Goal: Information Seeking & Learning: Learn about a topic

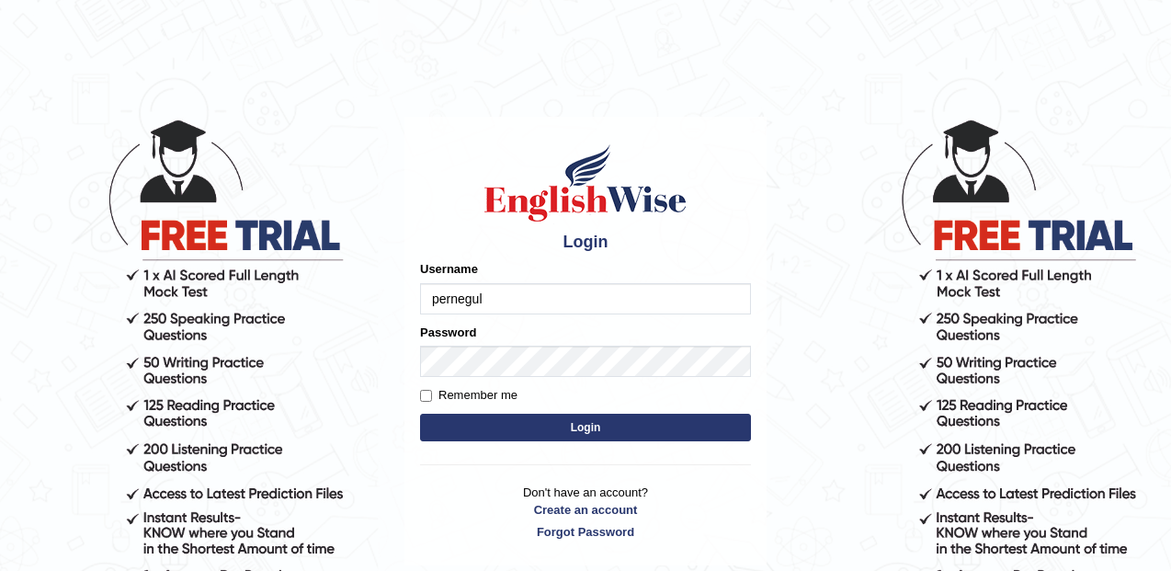
type input "pernegul"
click at [420, 414] on button "Login" at bounding box center [585, 428] width 331 height 28
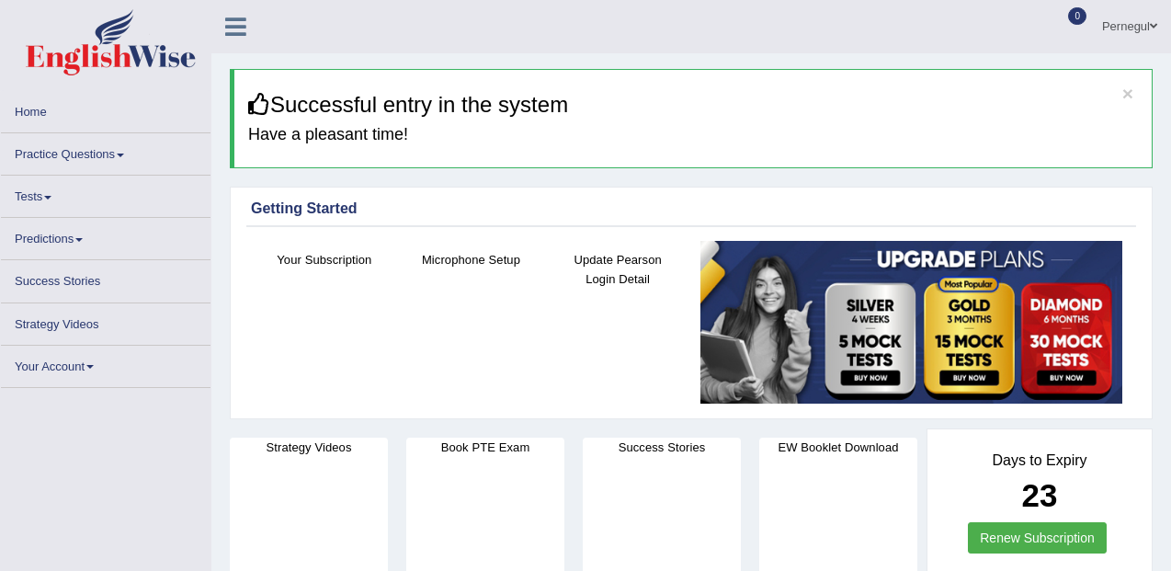
click at [50, 153] on link "Practice Questions" at bounding box center [106, 151] width 210 height 36
click at [71, 154] on link "Practice Questions" at bounding box center [106, 151] width 210 height 36
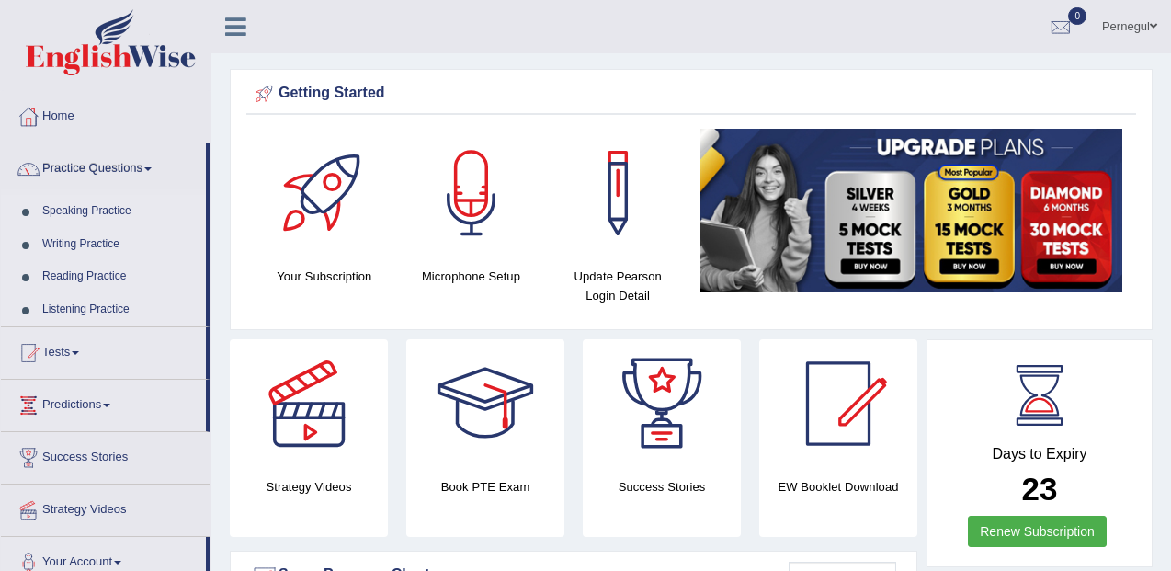
click at [62, 244] on link "Writing Practice" at bounding box center [120, 244] width 172 height 33
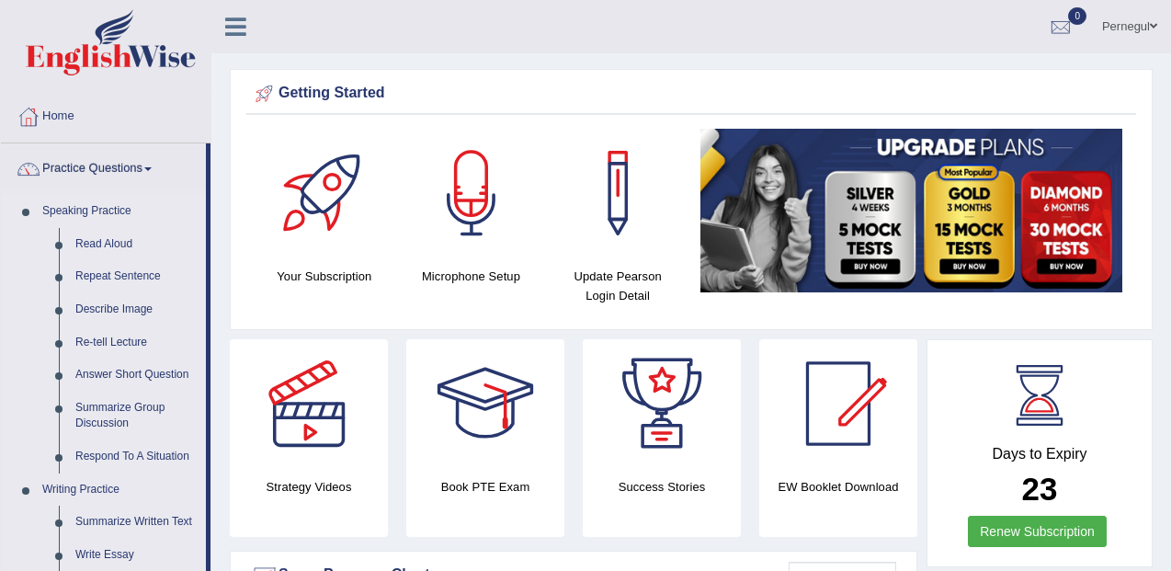
drag, startPoint x: 209, startPoint y: 341, endPoint x: 210, endPoint y: 401, distance: 59.8
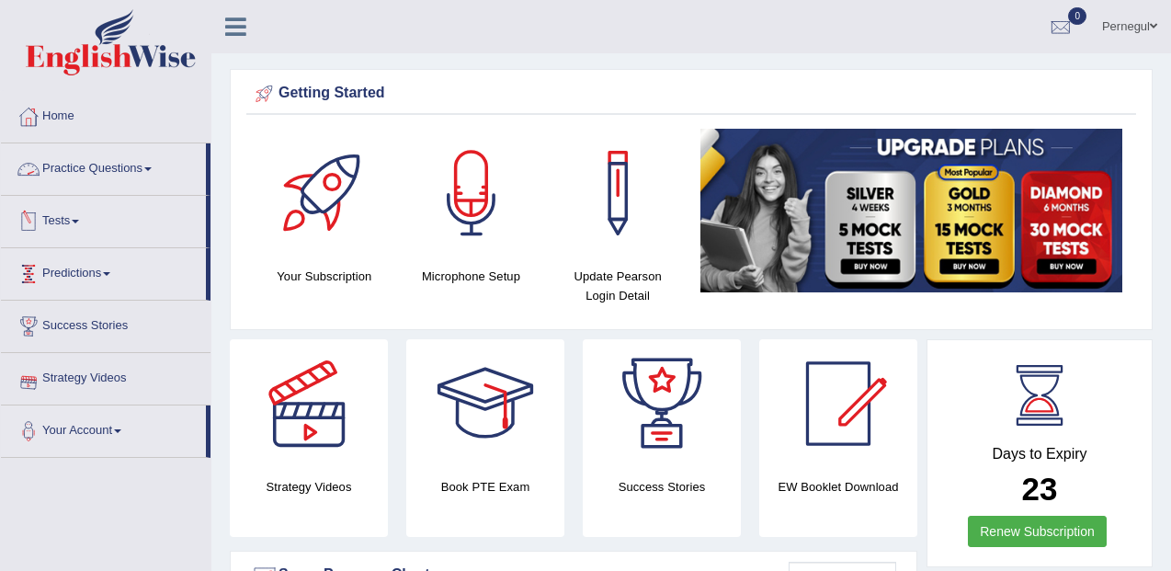
click at [102, 158] on link "Practice Questions" at bounding box center [103, 166] width 205 height 46
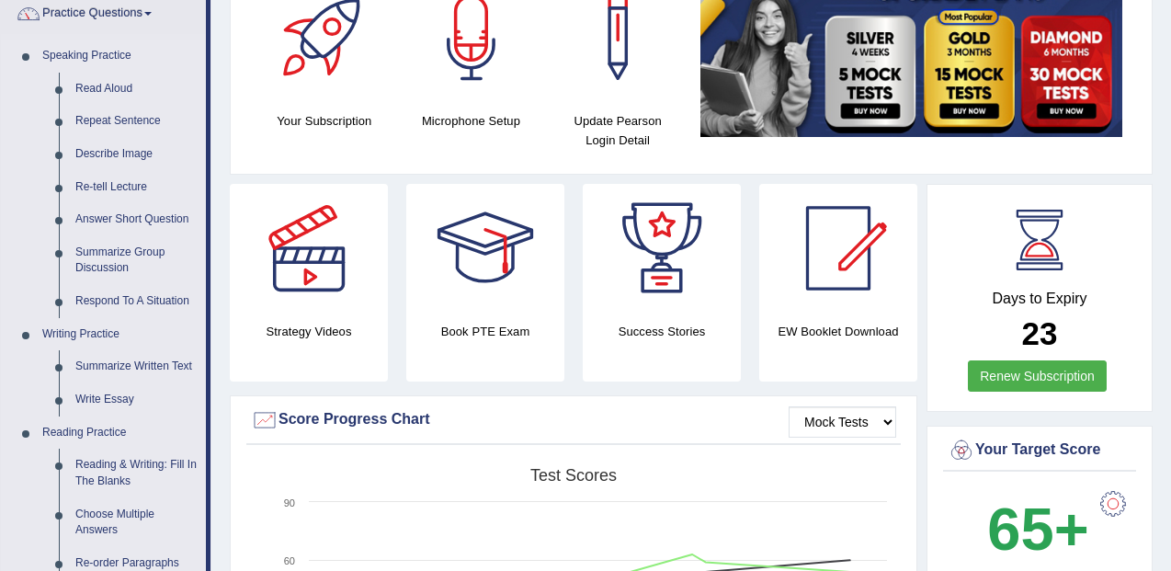
scroll to position [221, 0]
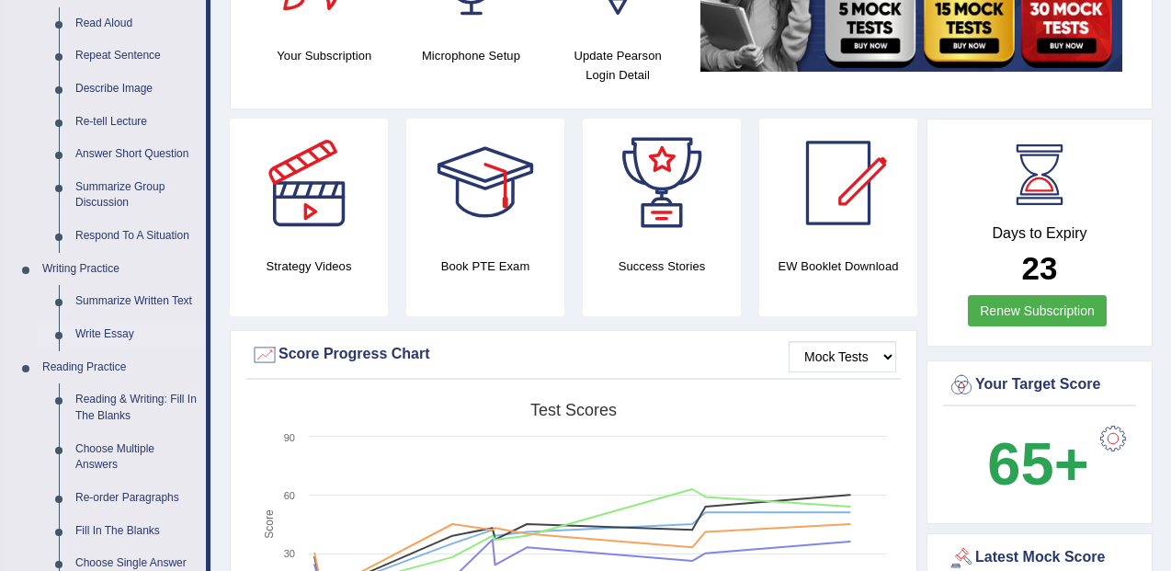
click at [113, 330] on link "Write Essay" at bounding box center [136, 334] width 139 height 33
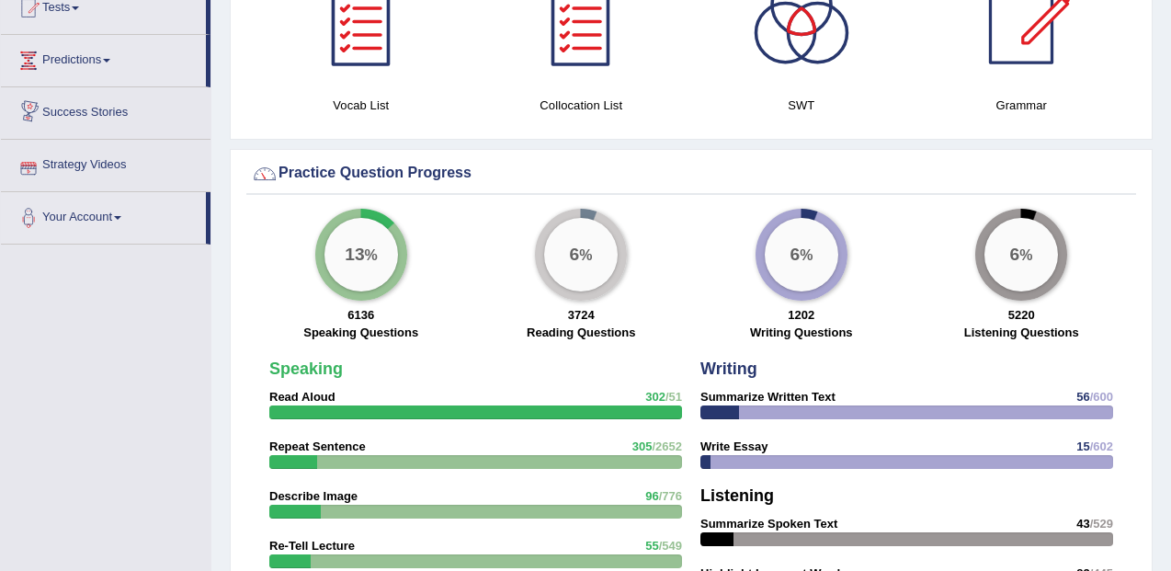
scroll to position [1212, 0]
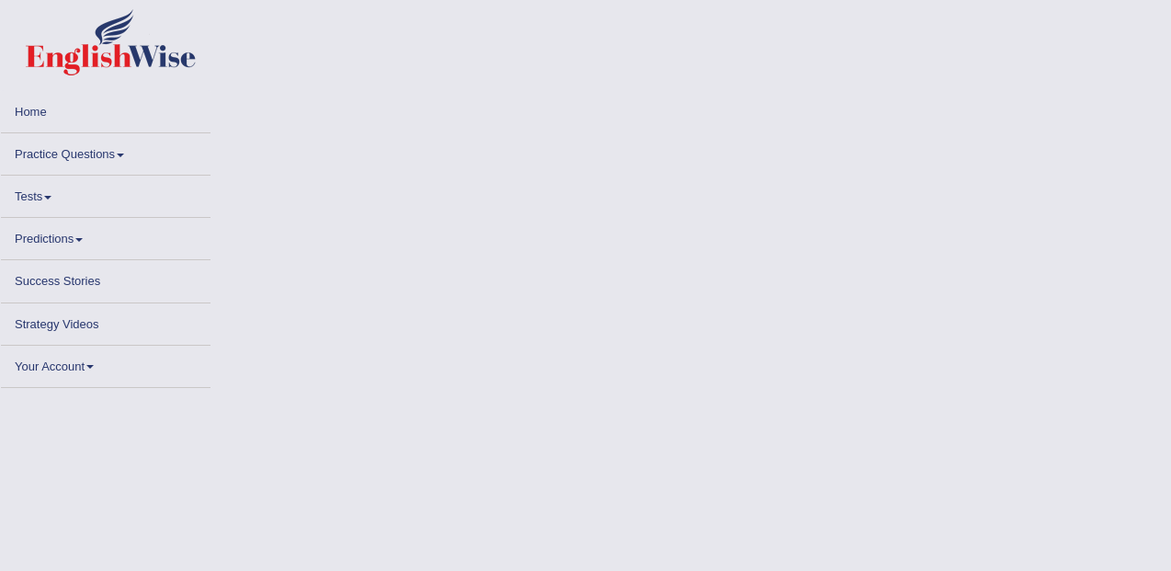
click at [84, 156] on link "Practice Questions" at bounding box center [106, 151] width 210 height 36
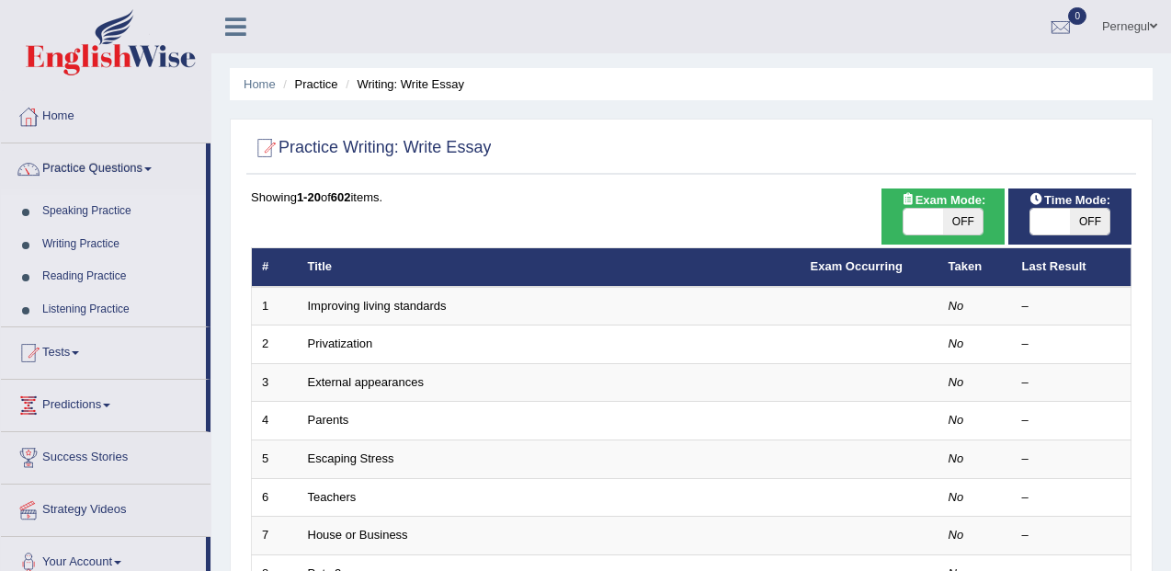
click at [1044, 223] on span at bounding box center [1051, 222] width 40 height 26
checkbox input "true"
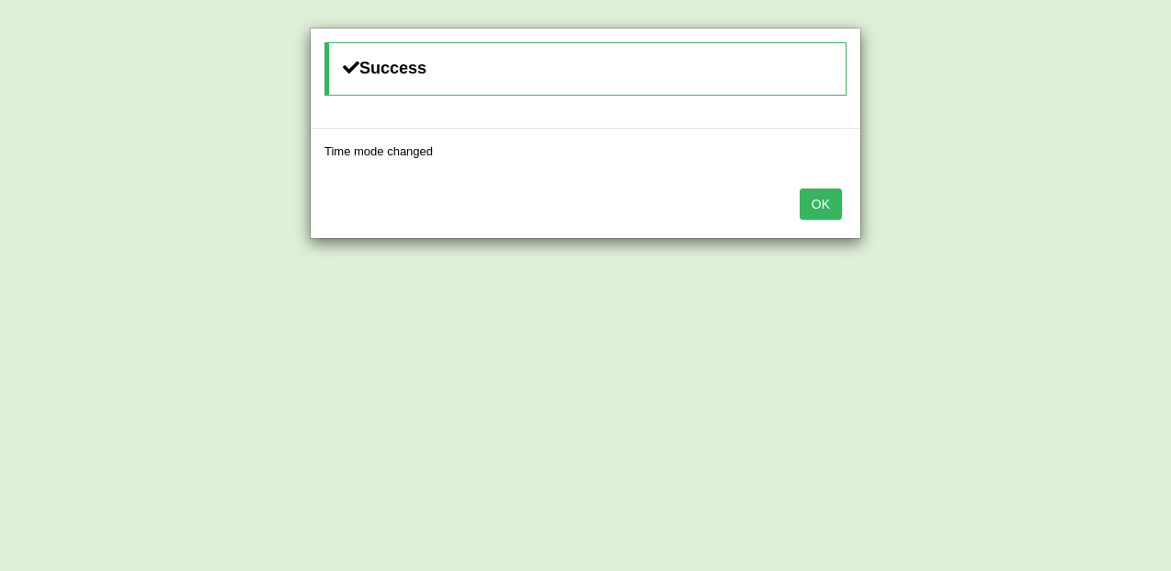
click at [817, 204] on button "OK" at bounding box center [821, 203] width 42 height 31
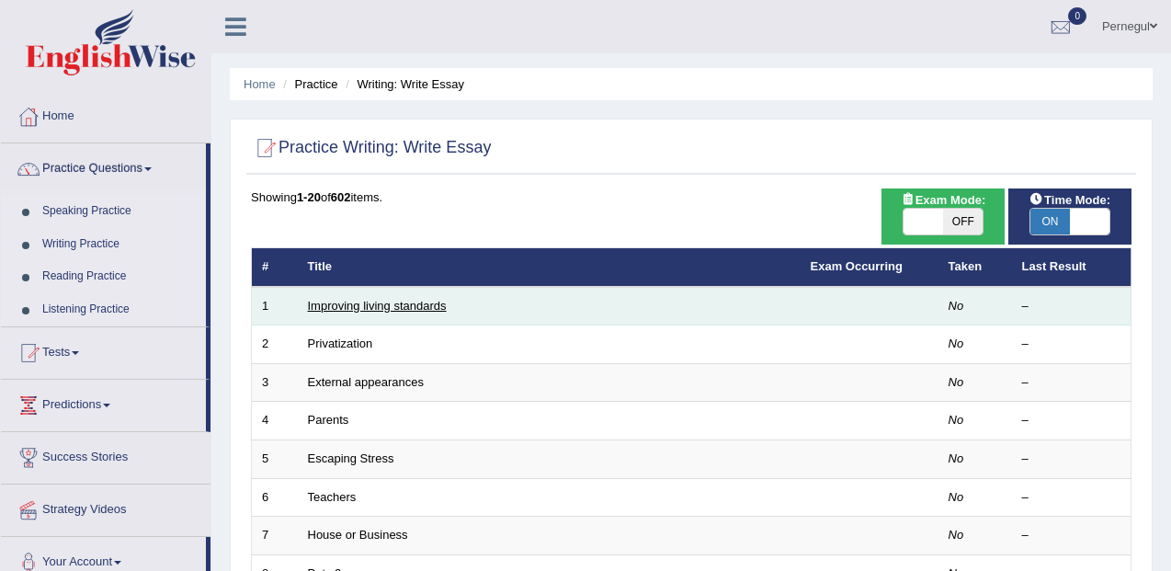
click at [419, 308] on link "Improving living standards" at bounding box center [377, 306] width 139 height 14
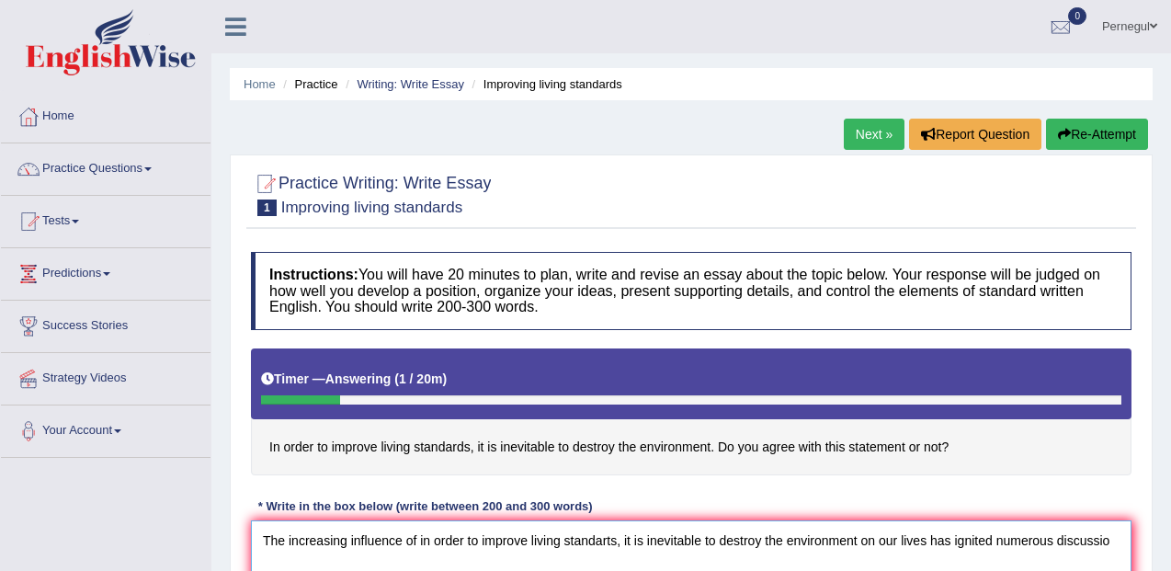
scroll to position [6, 0]
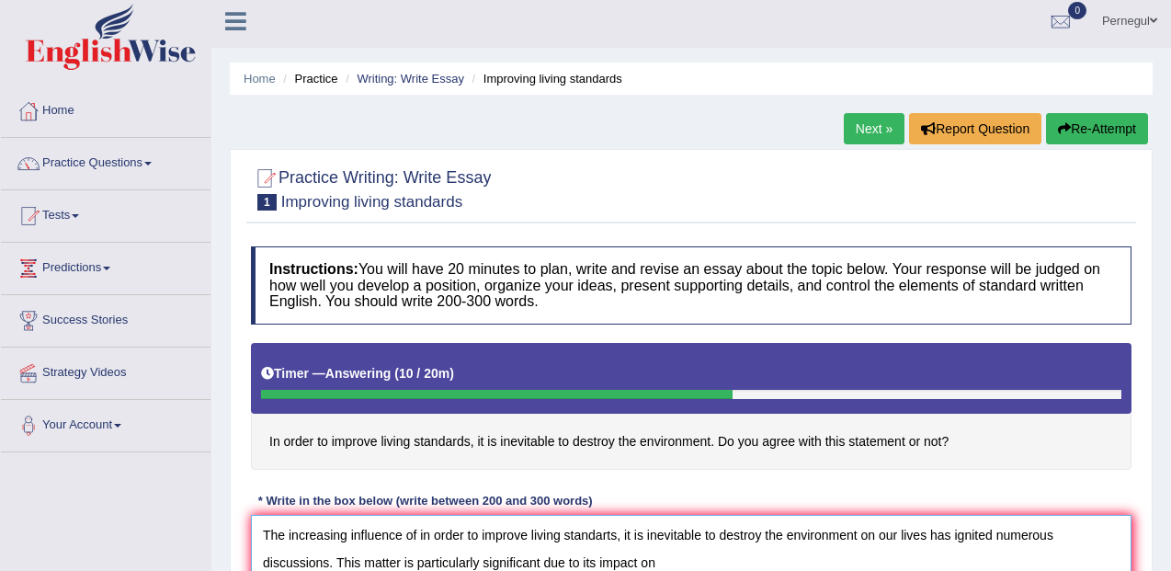
type textarea "The increasing influence of in order to improve living standarts, it is inevita…"
click at [1158, 352] on div "Home Practice Writing: Write Essay Improving living standards Next » Report Que…" at bounding box center [691, 453] width 960 height 919
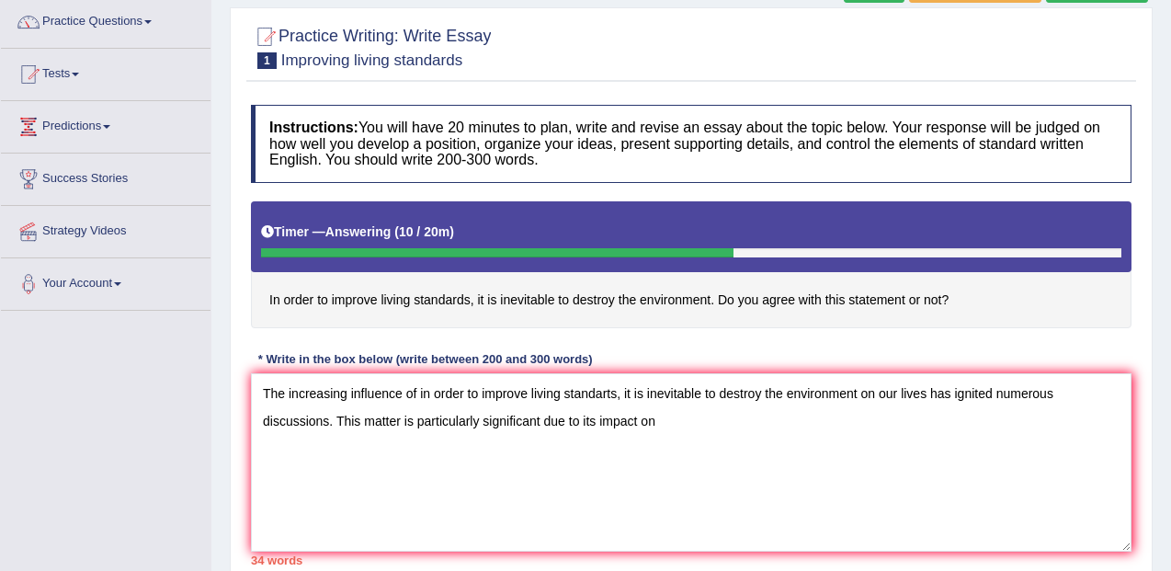
scroll to position [153, 0]
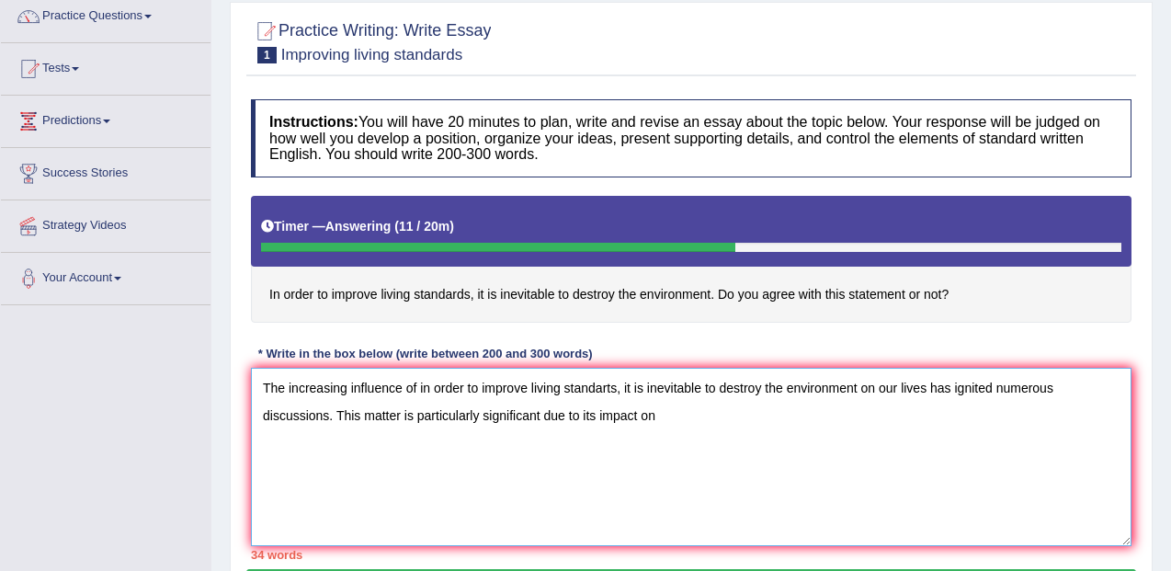
drag, startPoint x: 670, startPoint y: 422, endPoint x: 261, endPoint y: 377, distance: 411.6
click at [261, 377] on textarea "The increasing influence of in order to improve living standarts, it is inevita…" at bounding box center [691, 457] width 881 height 178
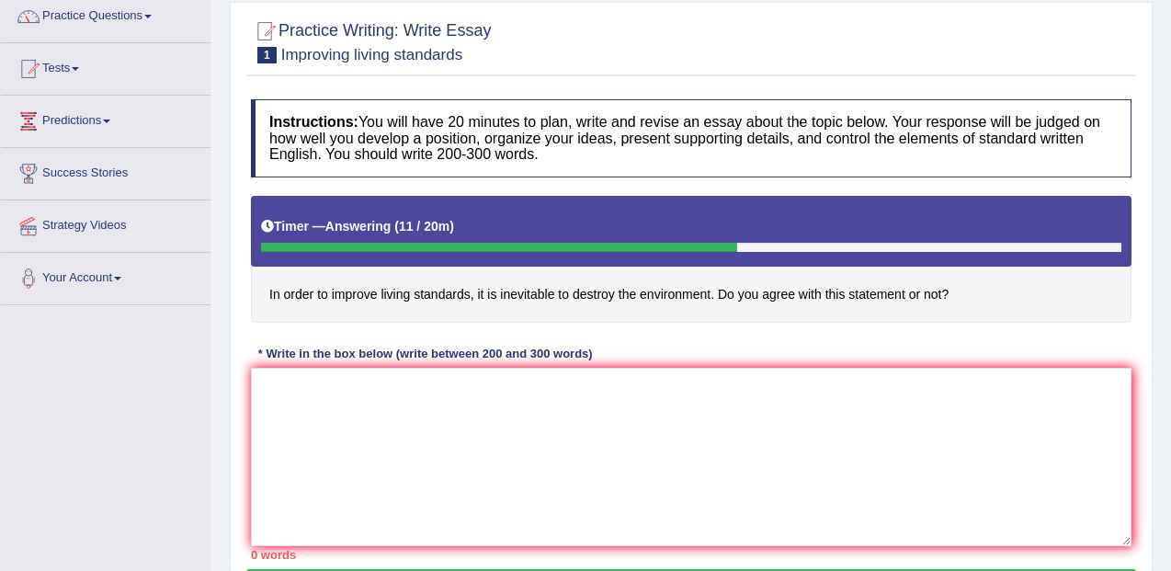
click at [1170, 283] on div "Home Practice Writing: Write Essay Improving living standards Next » Report Que…" at bounding box center [691, 306] width 960 height 919
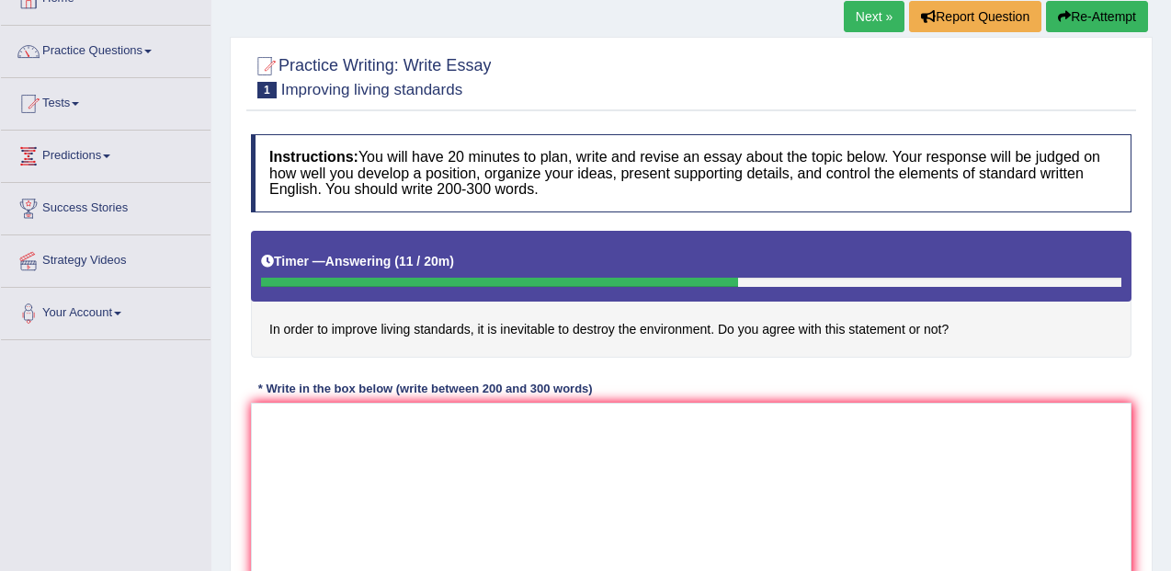
scroll to position [116, 0]
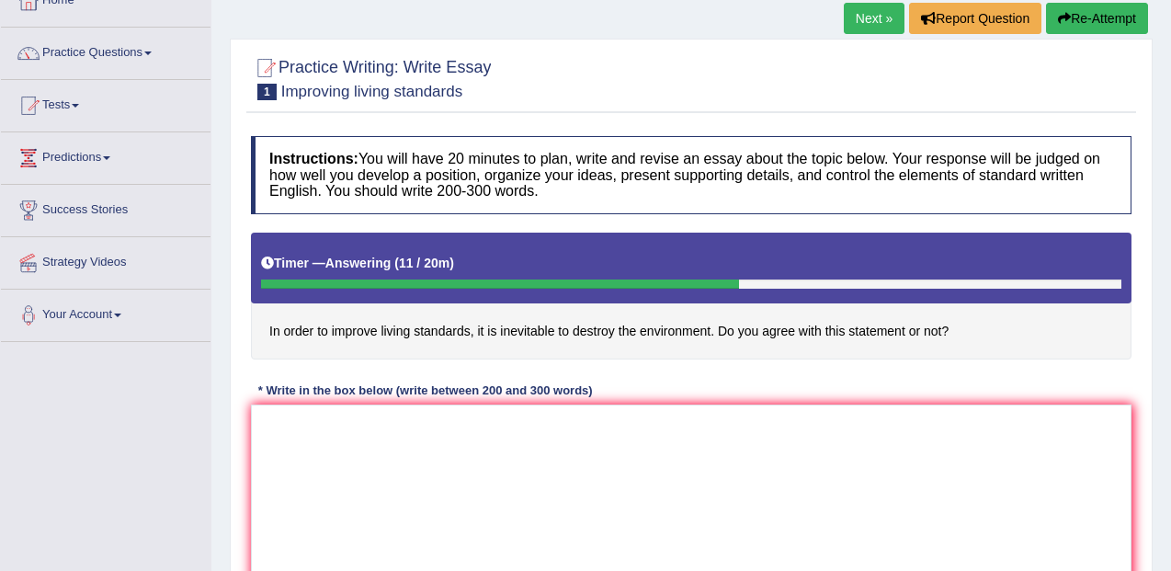
click at [1105, 23] on button "Re-Attempt" at bounding box center [1097, 18] width 102 height 31
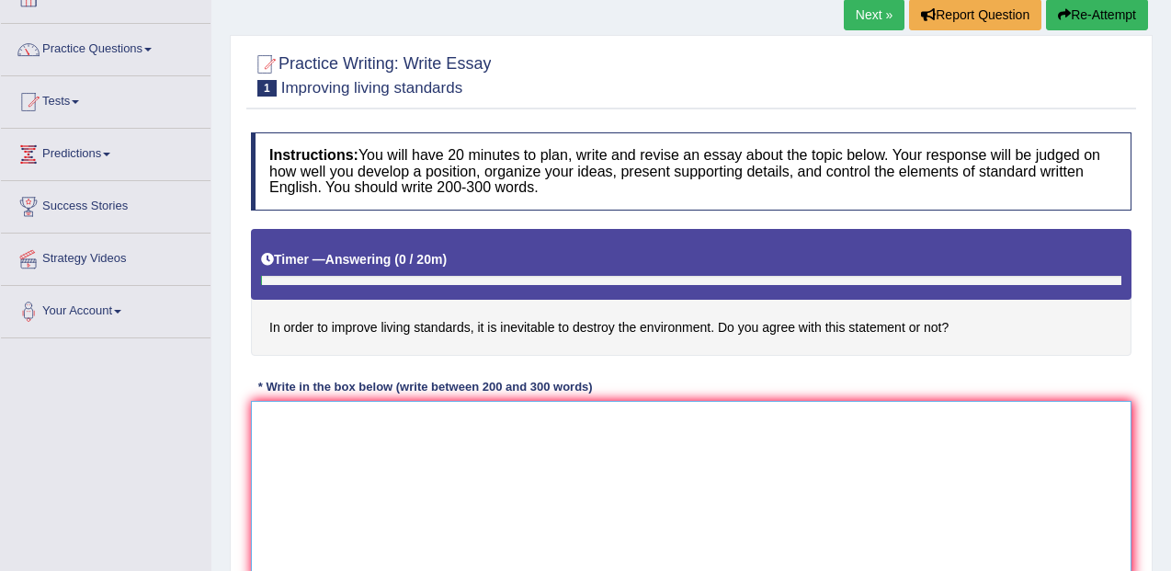
click at [326, 444] on textarea at bounding box center [691, 490] width 881 height 178
paste textarea "The increasing influence of in order to improve living standarts, it is inevita…"
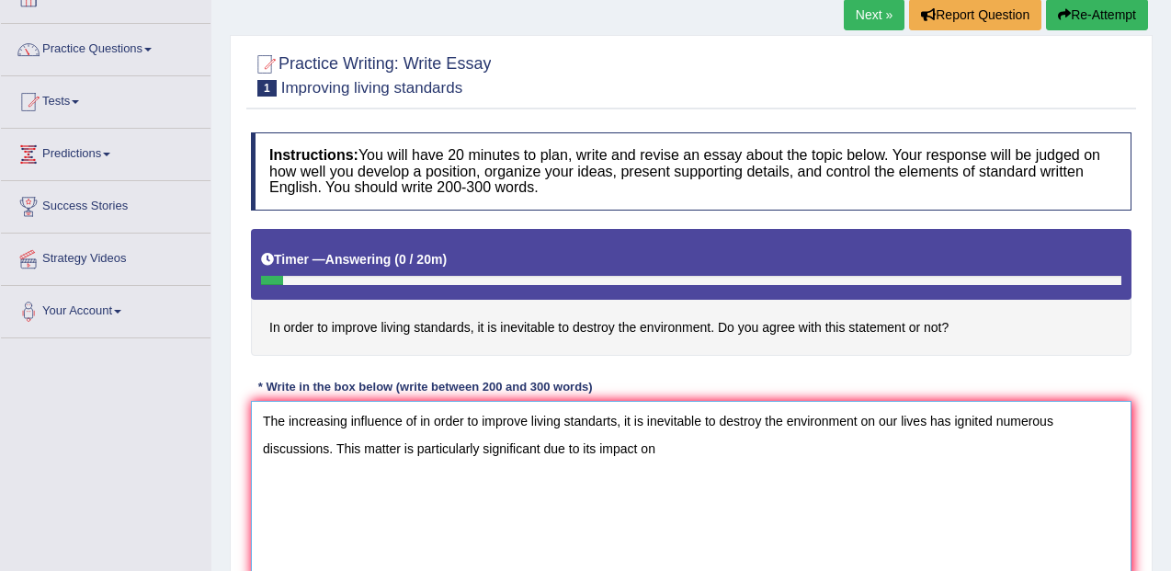
click at [326, 414] on textarea "The increasing influence of in order to improve living standarts, it is inevita…" at bounding box center [691, 490] width 881 height 178
click at [668, 449] on textarea "The increasing influence of in order to improve living standarts, it is inevita…" at bounding box center [691, 490] width 881 height 178
click at [669, 448] on textarea "The increasing influence of in order to improve living standarts, it is inevita…" at bounding box center [691, 490] width 881 height 178
click at [666, 450] on textarea "The increasing influence of in order to improve living standarts, it is inevita…" at bounding box center [691, 490] width 881 height 178
click at [766, 453] on textarea "The increasing influence of in order to improve living standarts, it is inevita…" at bounding box center [691, 490] width 881 height 178
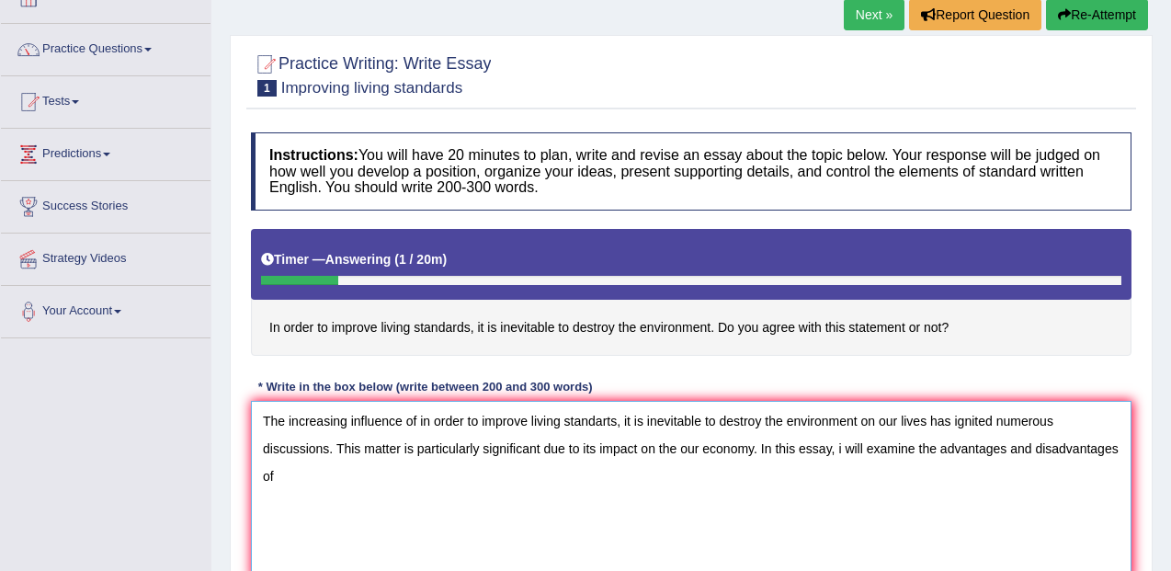
drag, startPoint x: 421, startPoint y: 424, endPoint x: 866, endPoint y: 421, distance: 444.9
click at [866, 421] on textarea "The increasing influence of in order to improve living standarts, it is inevita…" at bounding box center [691, 490] width 881 height 178
click at [419, 474] on textarea "The increasing influence of in order to improve living standarts, it is inevita…" at bounding box center [691, 490] width 881 height 178
paste textarea "in order to improve living standarts, it is inevitable to destroy the environme…"
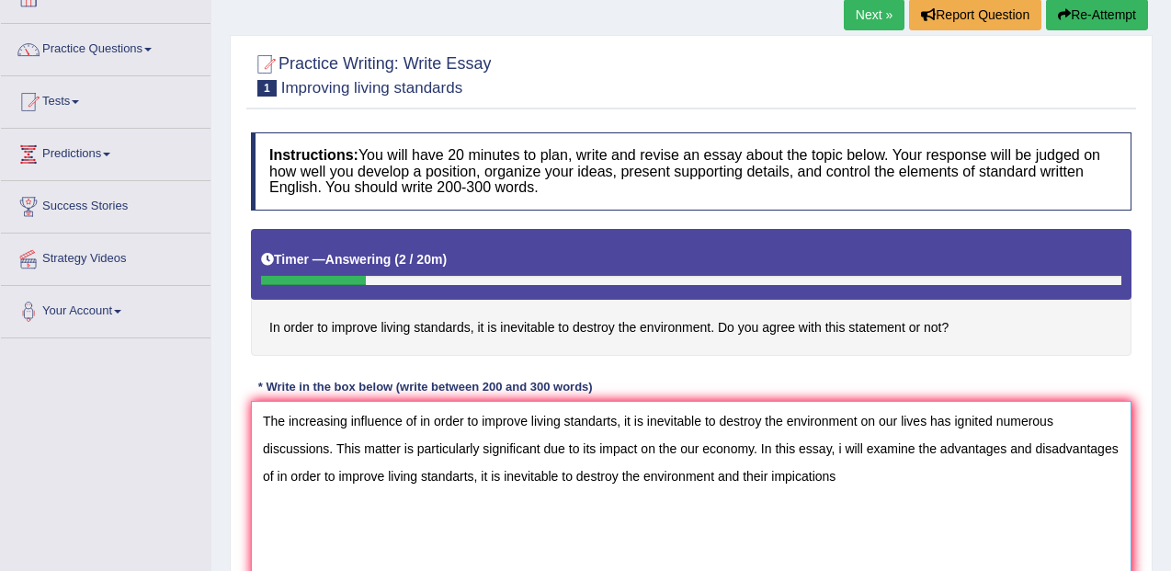
click at [881, 476] on textarea "The increasing influence of in order to improve living standarts, it is inevita…" at bounding box center [691, 490] width 881 height 178
drag, startPoint x: 955, startPoint y: 476, endPoint x: 862, endPoint y: 483, distance: 93.1
click at [862, 483] on textarea "The increasing influence of in order to improve living standarts, it is inevita…" at bounding box center [691, 490] width 881 height 178
paste textarea "in order to improve living standarts, it is inevitable to destroy the environme…"
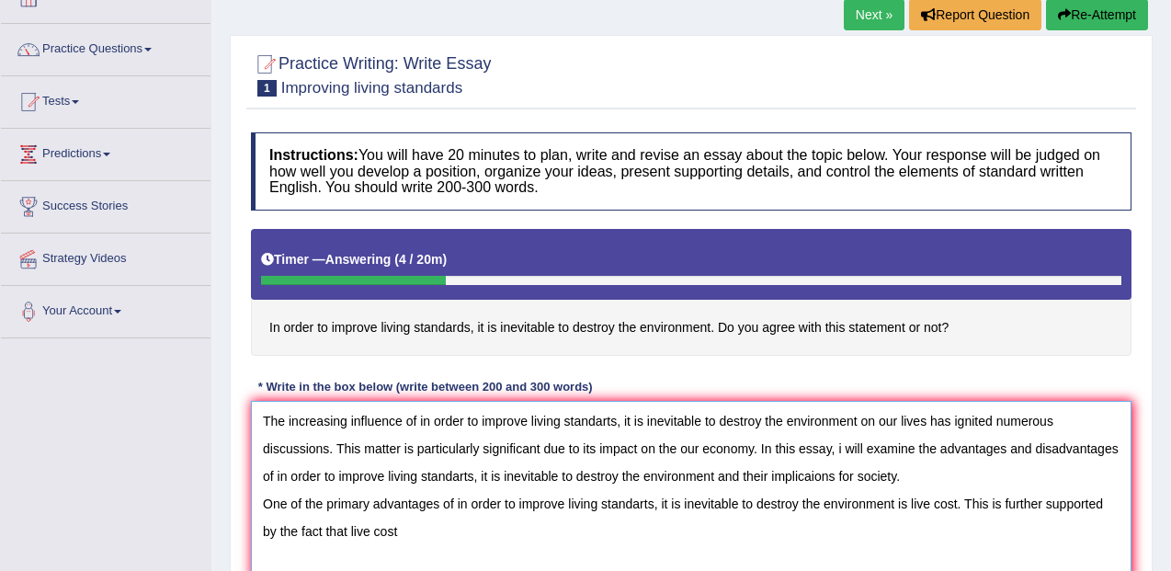
click at [351, 533] on textarea "The increasing influence of in order to improve living standarts, it is inevita…" at bounding box center [691, 490] width 881 height 178
click at [446, 537] on textarea "The increasing influence of in order to improve living standarts, it is inevita…" at bounding box center [691, 490] width 881 height 178
drag, startPoint x: 918, startPoint y: 506, endPoint x: 965, endPoint y: 507, distance: 46.9
click at [965, 507] on textarea "The increasing influence of in order to improve living standarts, it is inevita…" at bounding box center [691, 490] width 881 height 178
click at [898, 515] on textarea "The increasing influence of in order to improve living standarts, it is inevita…" at bounding box center [691, 490] width 881 height 178
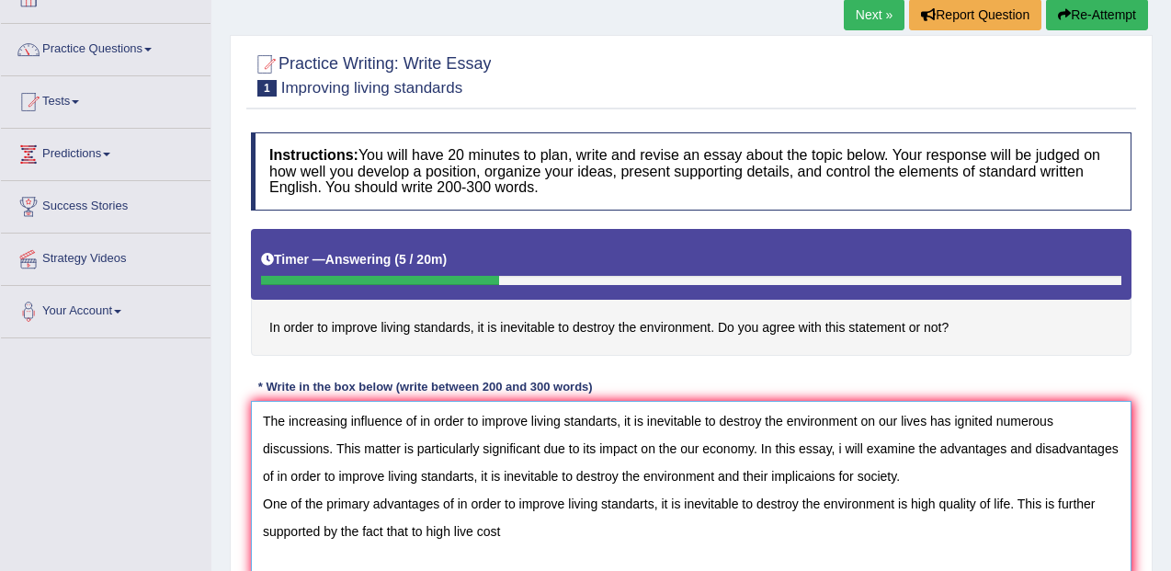
click at [898, 515] on textarea "The increasing influence of in order to improve living standarts, it is inevita…" at bounding box center [691, 490] width 881 height 178
drag, startPoint x: 461, startPoint y: 531, endPoint x: 518, endPoint y: 535, distance: 58.0
click at [518, 535] on textarea "The increasing influence of in order to improve living standarts, it is inevita…" at bounding box center [691, 490] width 881 height 178
click at [432, 532] on textarea "The increasing influence of in order to improve living standarts, it is inevita…" at bounding box center [691, 490] width 881 height 178
click at [518, 532] on textarea "The increasing influence of in order to improve living standarts, it is inevita…" at bounding box center [691, 490] width 881 height 178
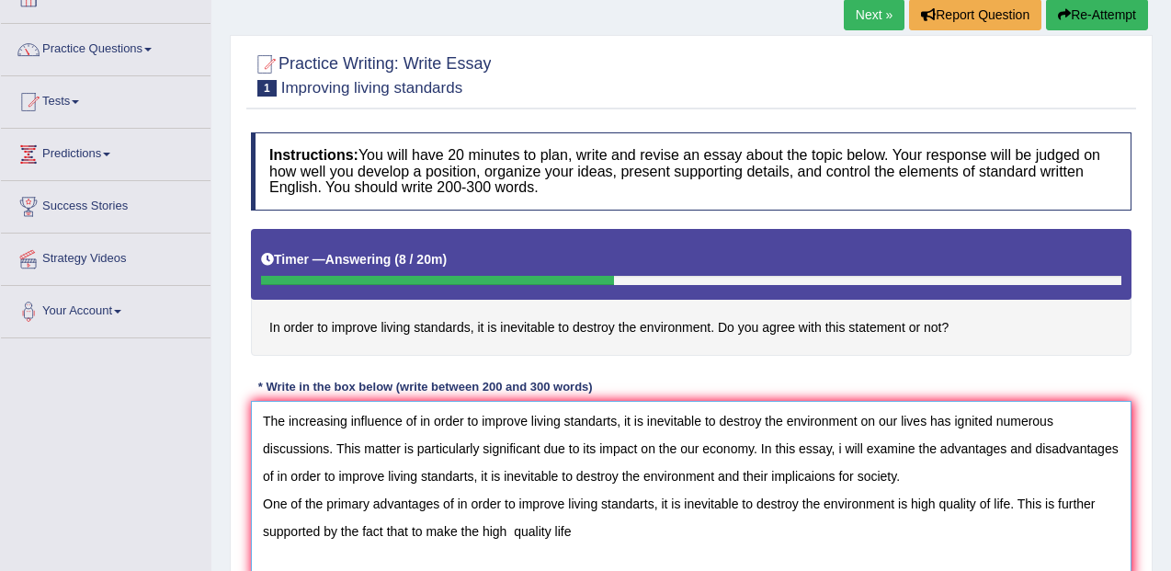
click at [521, 533] on textarea "The increasing influence of in order to improve living standarts, it is inevita…" at bounding box center [691, 490] width 881 height 178
click at [588, 530] on textarea "The increasing influence of in order to improve living standarts, it is inevita…" at bounding box center [691, 490] width 881 height 178
paste textarea "in order to improve living standarts, it is inevitable to destroy the environme…"
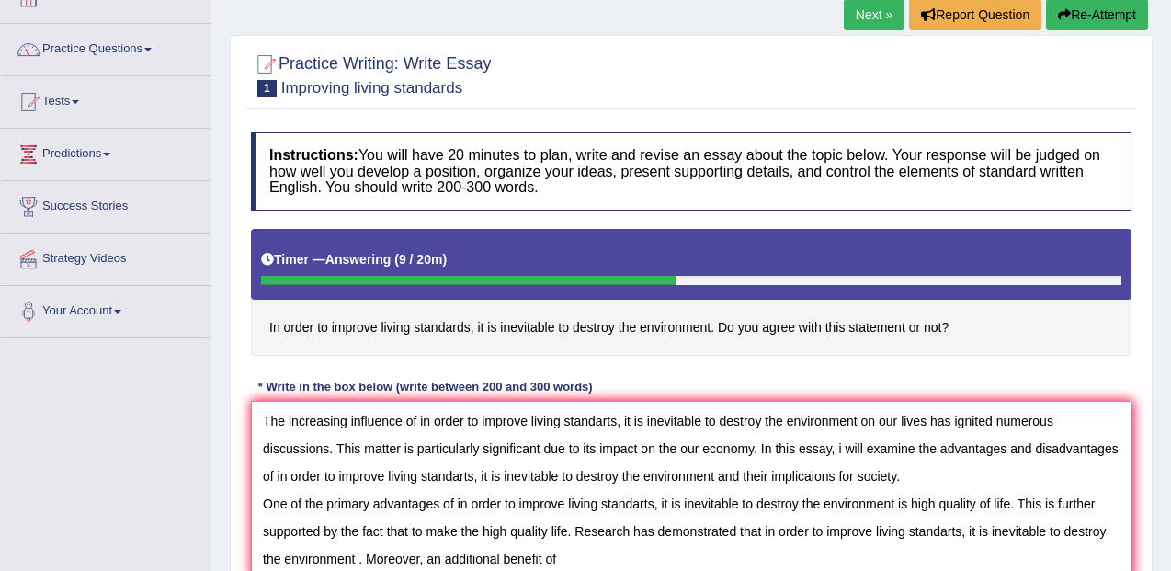
paste textarea "in order to improve living standarts, it is inevitable to destroy the environme…"
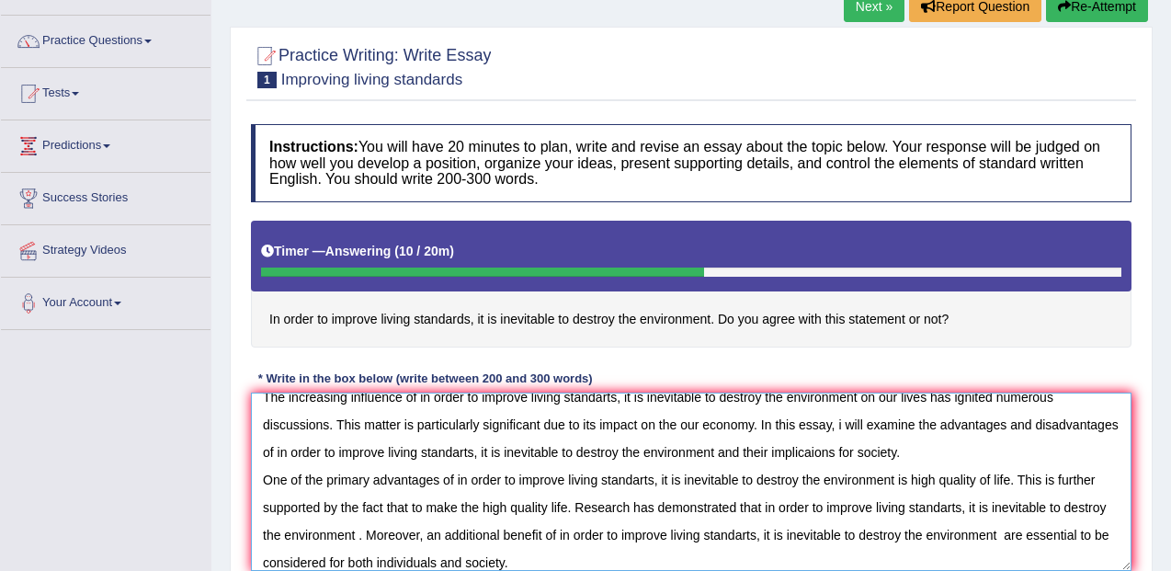
scroll to position [43, 0]
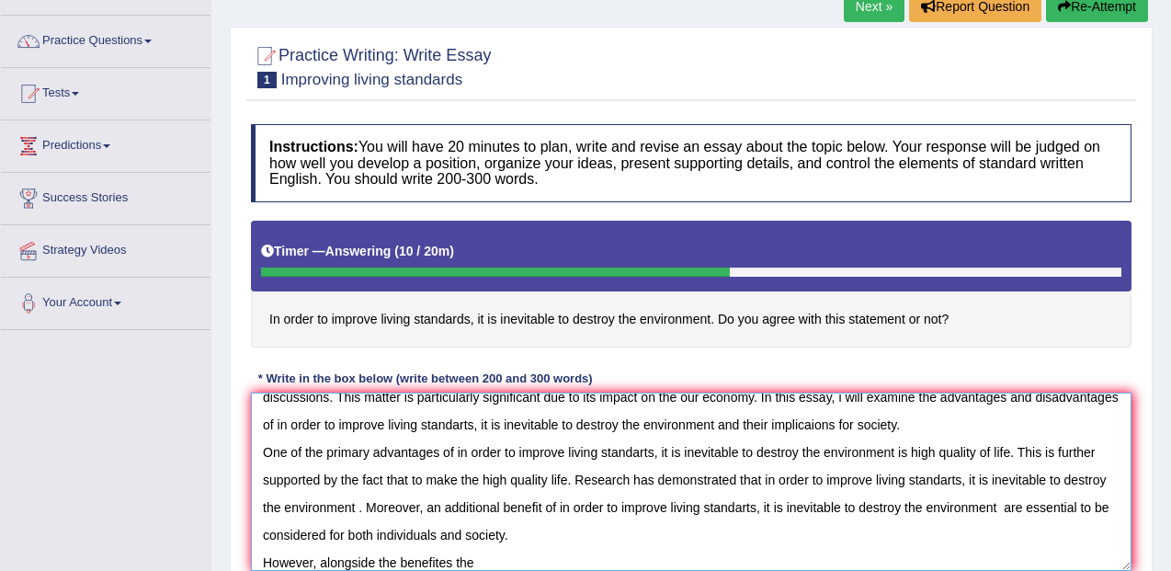
paste textarea "in order to improve living standarts, it is inevitable to destroy the environme…"
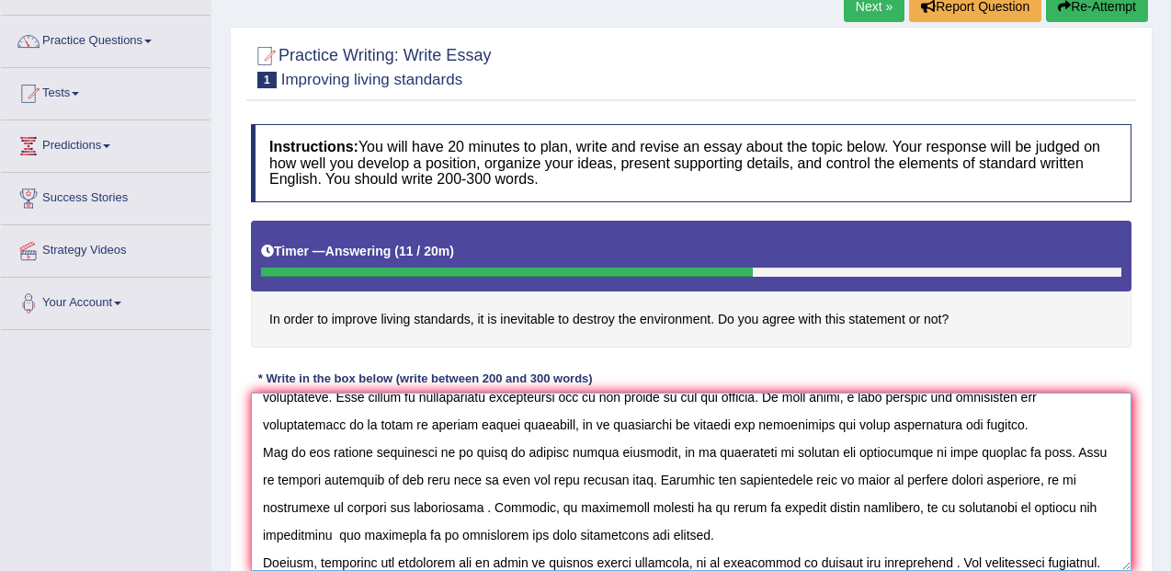
scroll to position [71, 0]
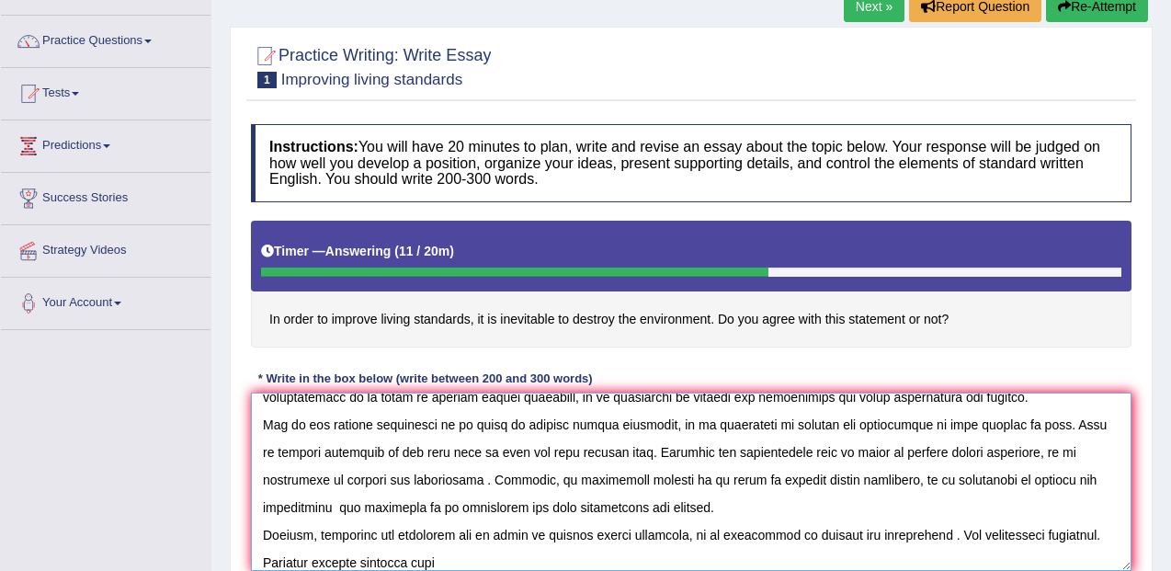
paste textarea "in order to improve living standarts, it is inevitable to destroy the environme…"
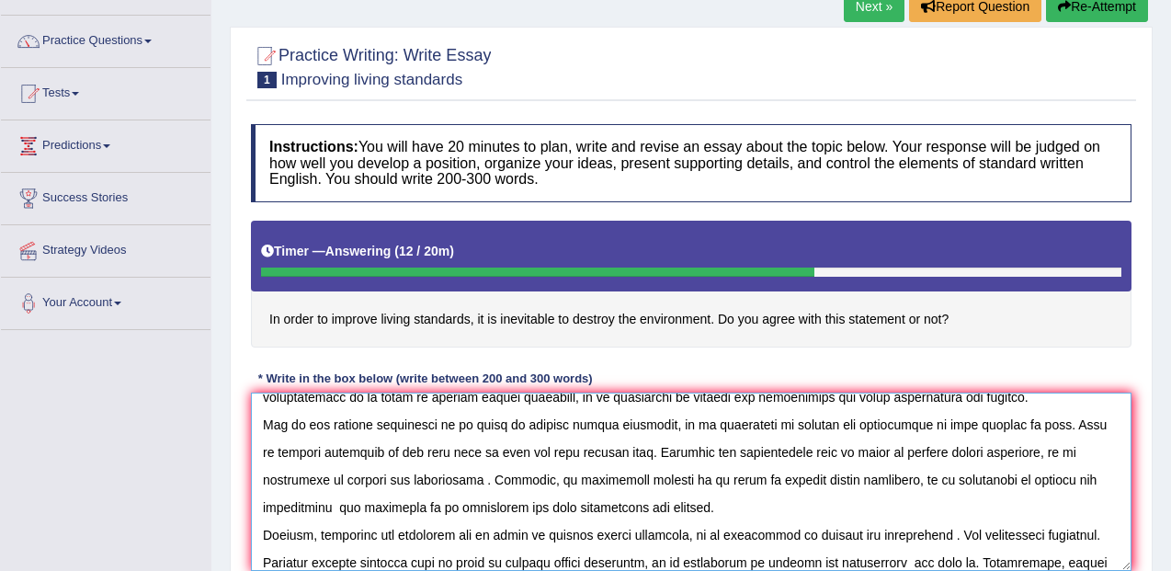
scroll to position [98, 0]
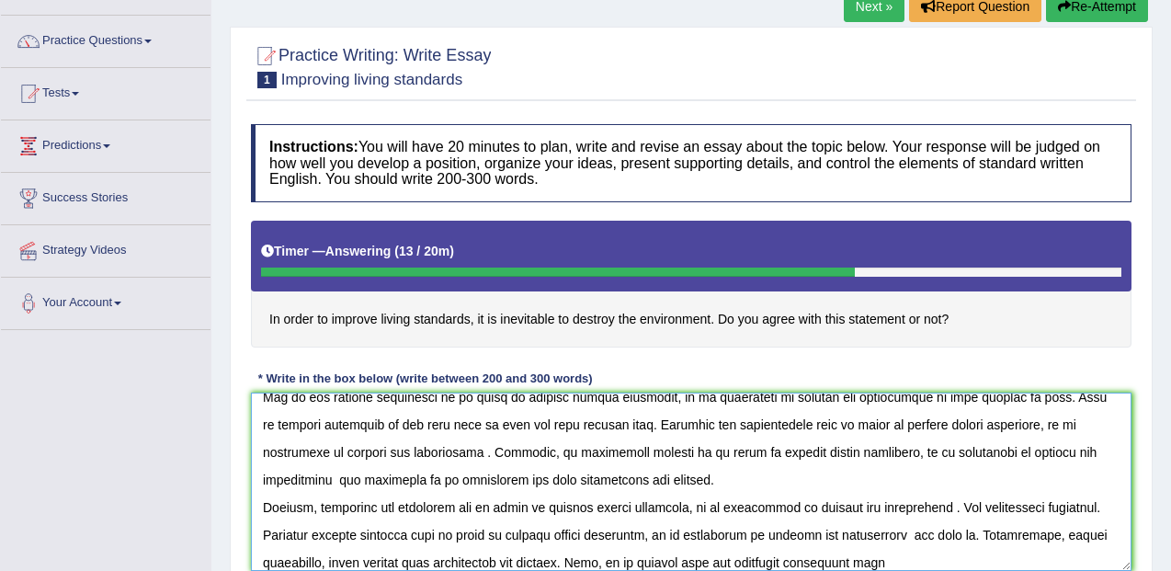
paste textarea "in order to improve living standarts, it is inevitable to destroy the environme…"
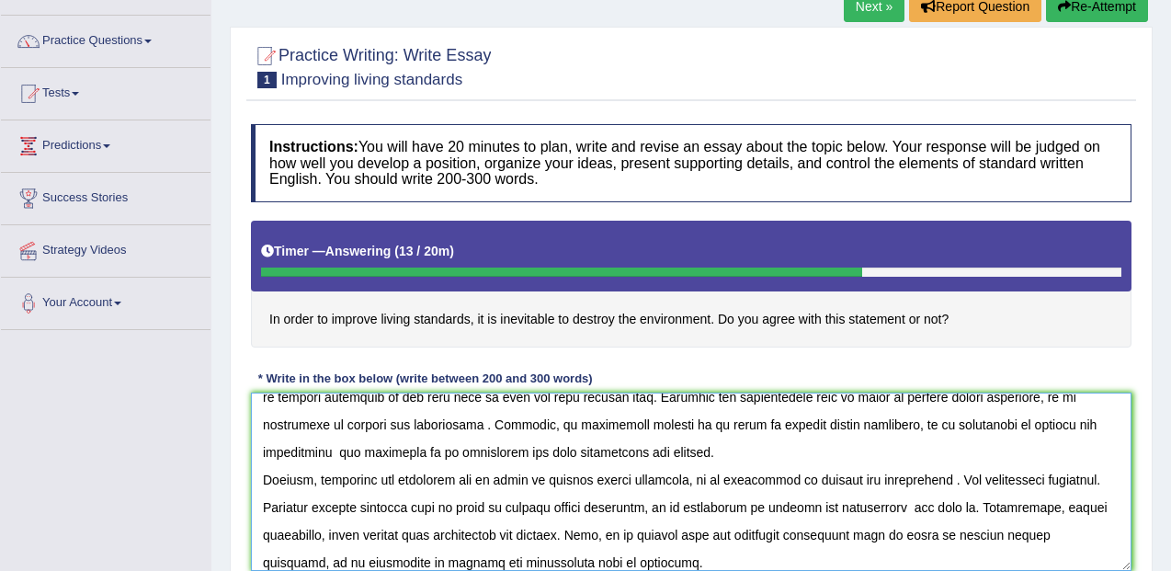
scroll to position [154, 0]
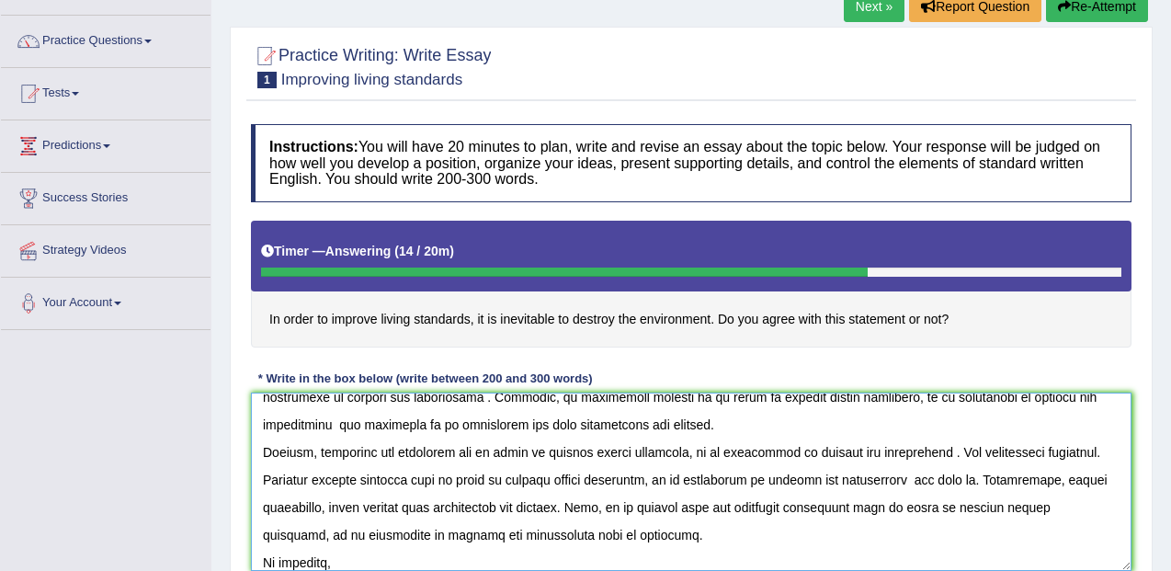
paste textarea "in order to improve living standarts, it is inevitable to destroy the environme…"
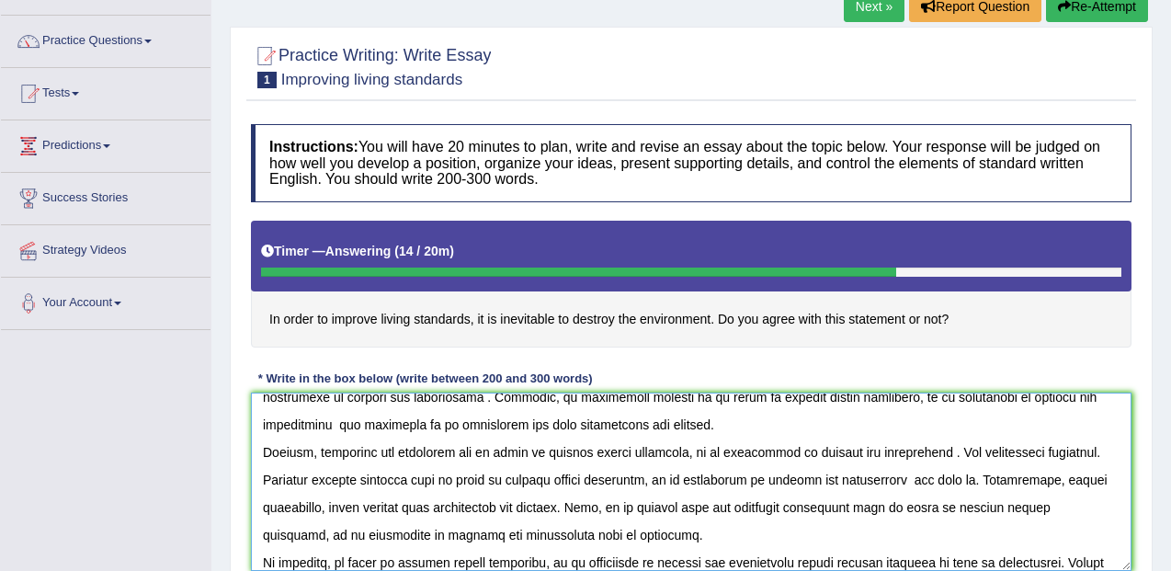
scroll to position [181, 0]
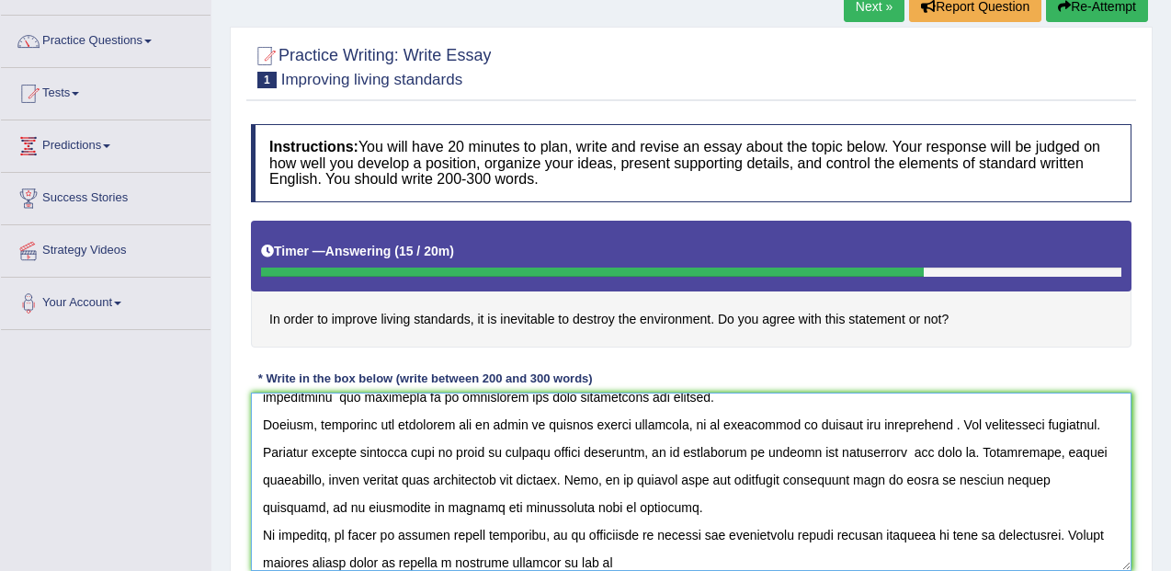
paste textarea "in order to improve living standarts, it is inevitable to destroy the environme…"
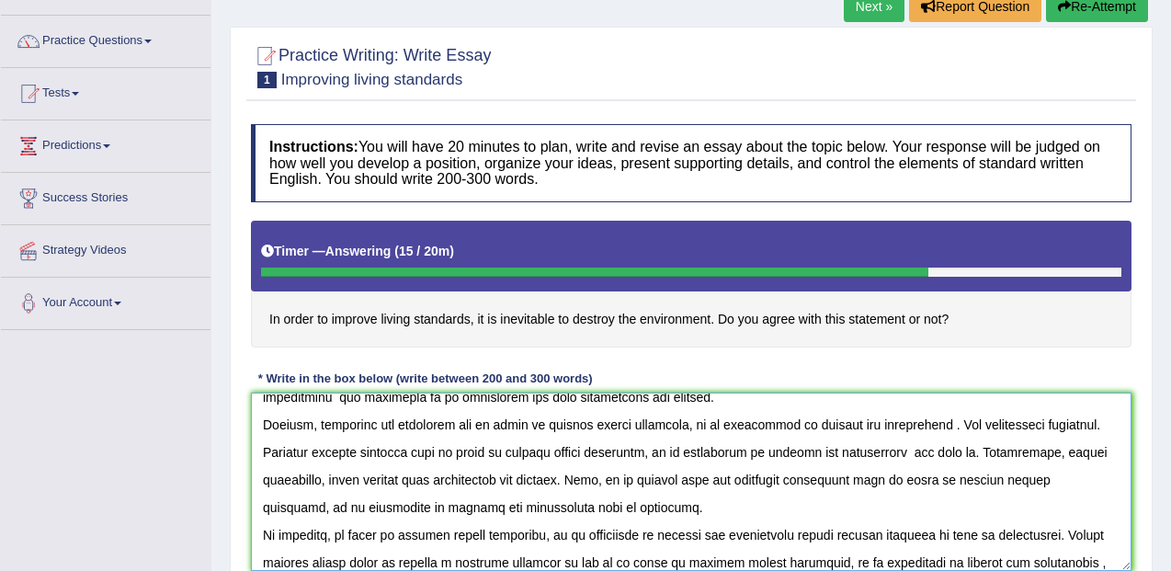
scroll to position [209, 0]
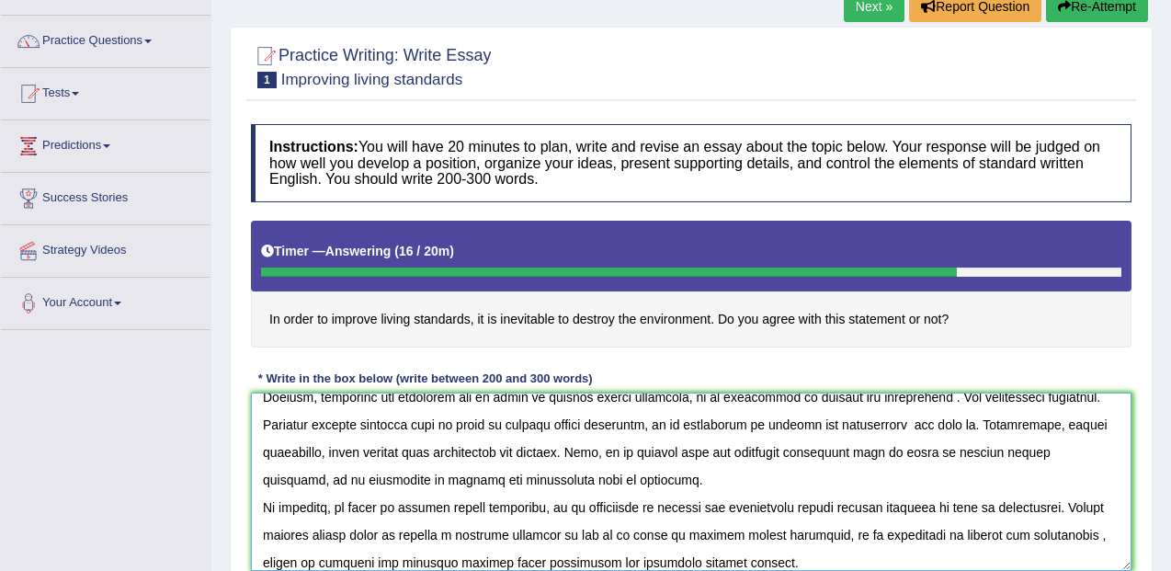
type textarea "The increasing influence of in order to improve living standarts, it is inevita…"
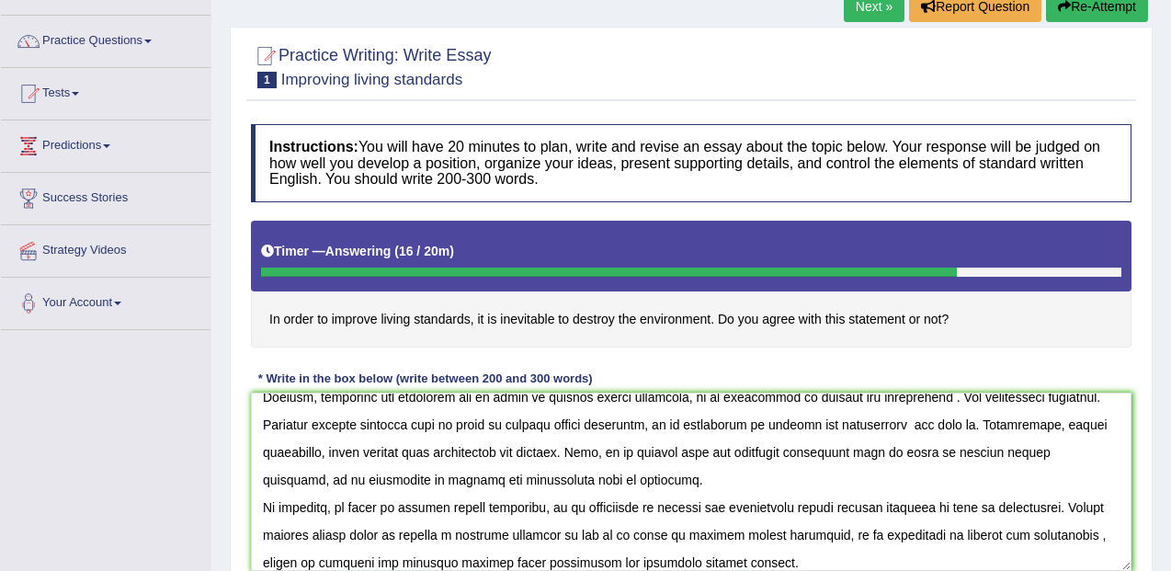
click at [1167, 332] on div "Home Practice Writing: Write Essay Improving living standards Next » Report Que…" at bounding box center [691, 331] width 960 height 919
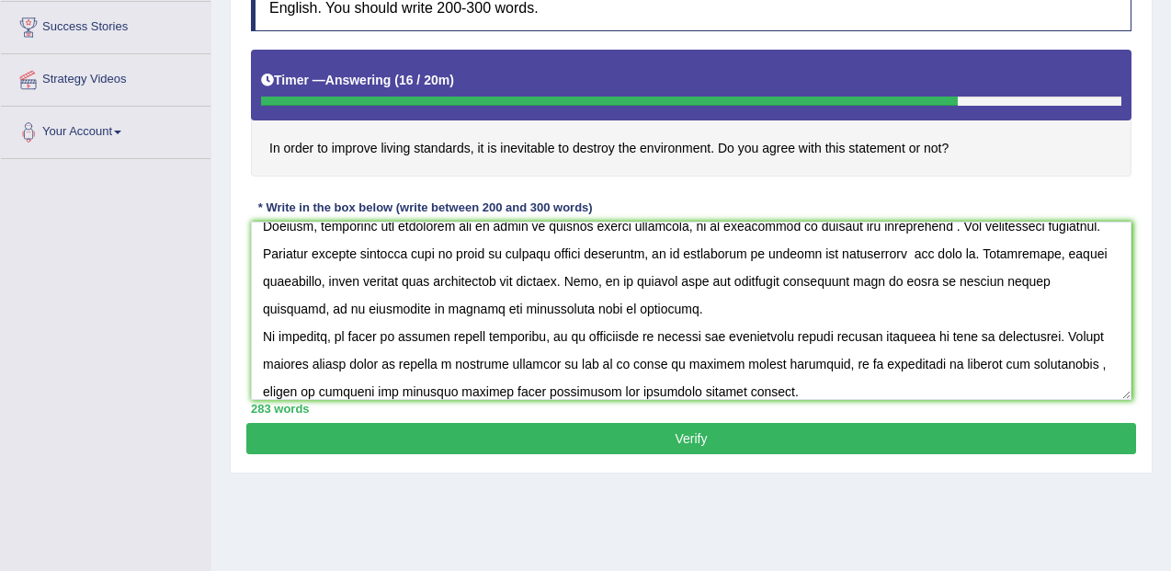
scroll to position [312, 0]
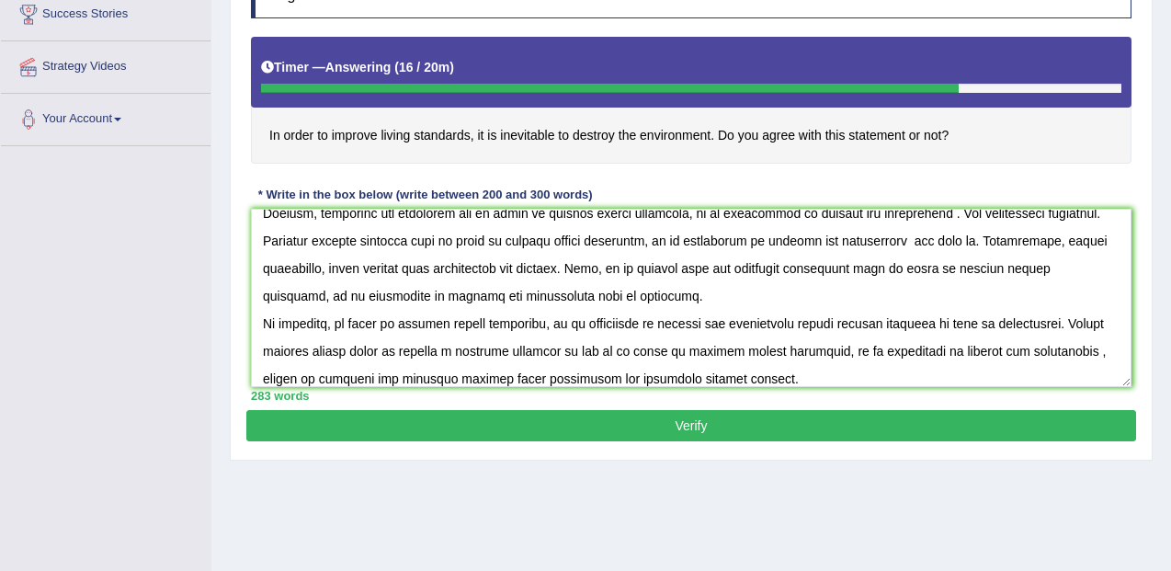
click at [704, 428] on button "Verify" at bounding box center [691, 425] width 890 height 31
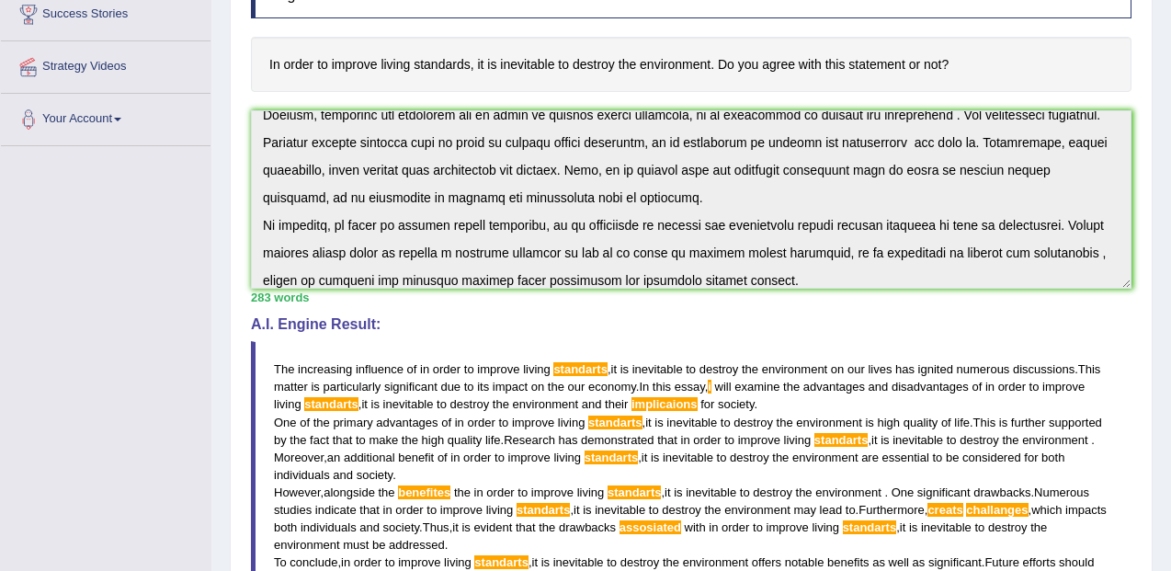
click at [1156, 303] on div "Home Practice Writing: Write Essay Improving living standards Next » Report Que…" at bounding box center [691, 307] width 960 height 1239
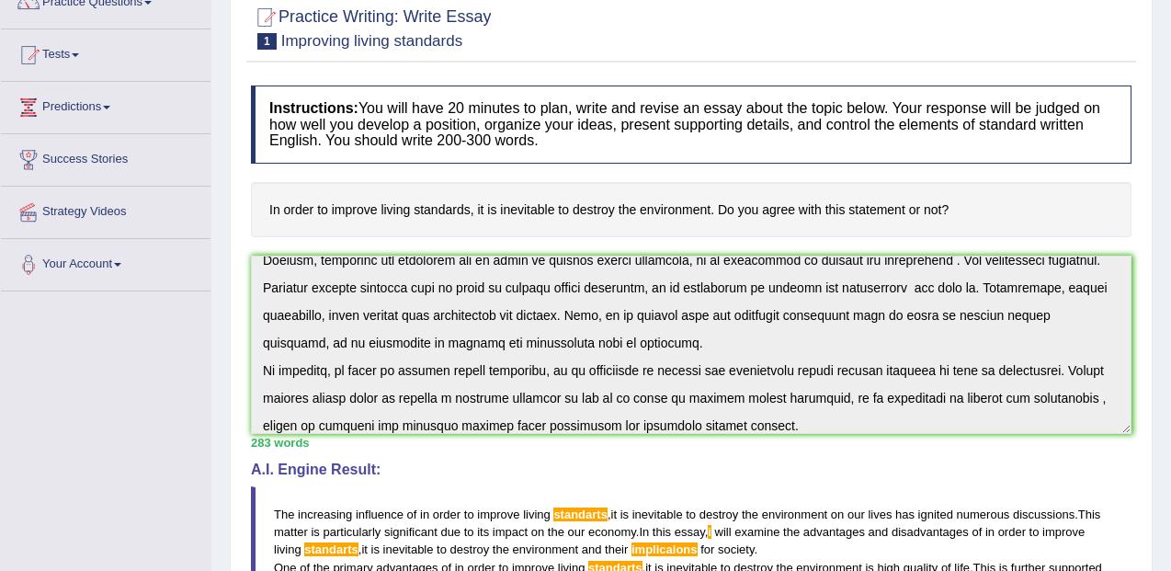
scroll to position [164, 0]
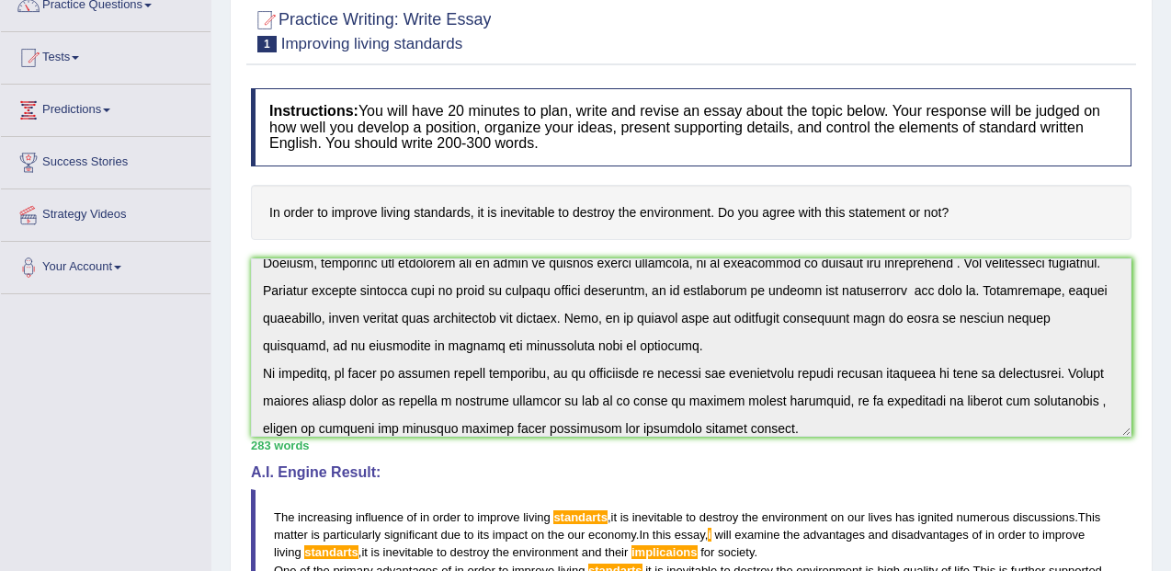
click at [1170, 266] on div "Home Practice Writing: Write Essay Improving living standards Next » Report Que…" at bounding box center [691, 455] width 960 height 1239
